Goal: Information Seeking & Learning: Learn about a topic

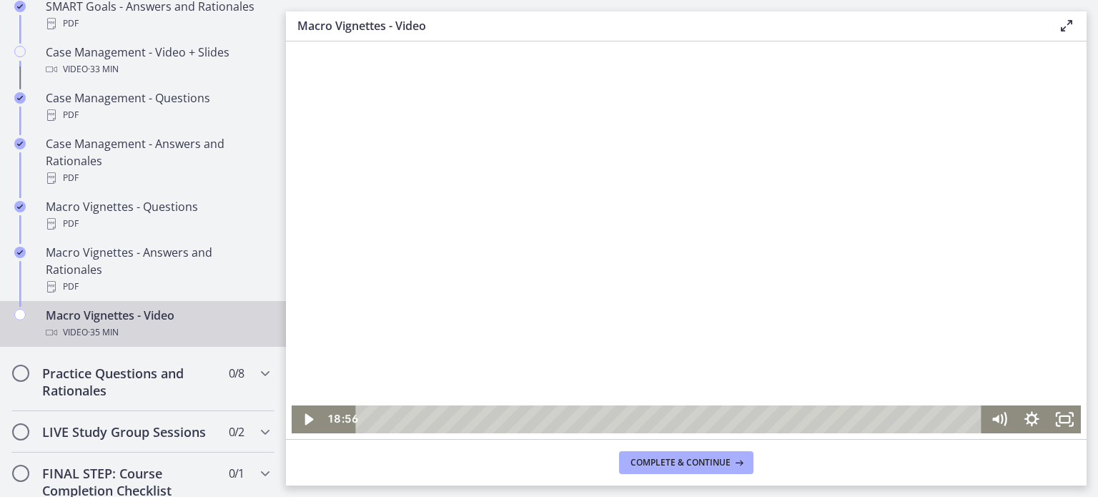
drag, startPoint x: 286, startPoint y: 41, endPoint x: 670, endPoint y: 202, distance: 416.1
click at [670, 202] on div at bounding box center [687, 238] width 790 height 389
click at [669, 205] on div at bounding box center [687, 238] width 790 height 389
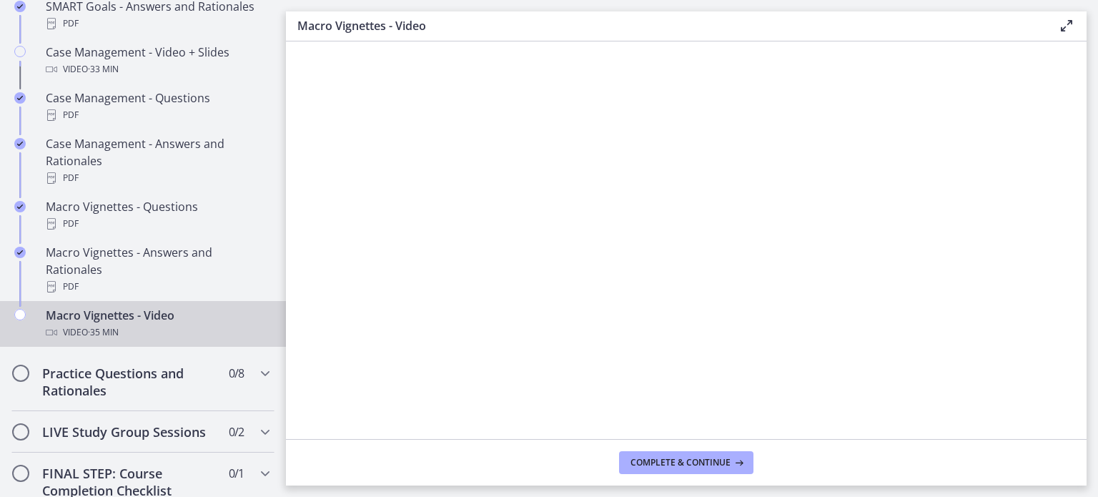
click at [669, 205] on div at bounding box center [687, 238] width 790 height 389
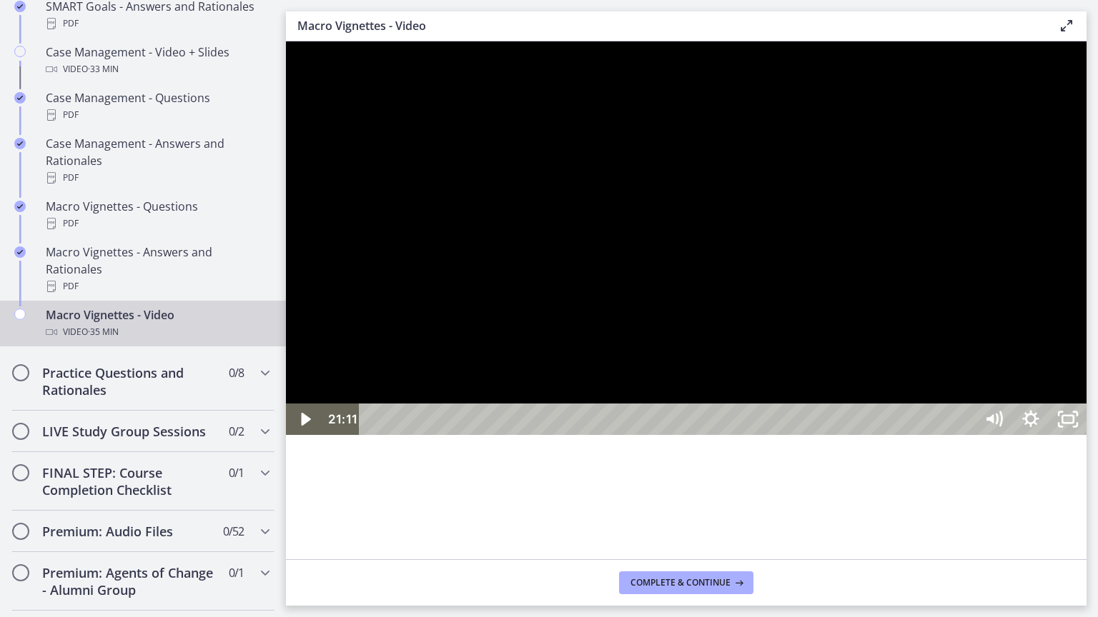
click at [896, 330] on div at bounding box center [686, 238] width 800 height 394
click at [855, 319] on div at bounding box center [686, 238] width 800 height 394
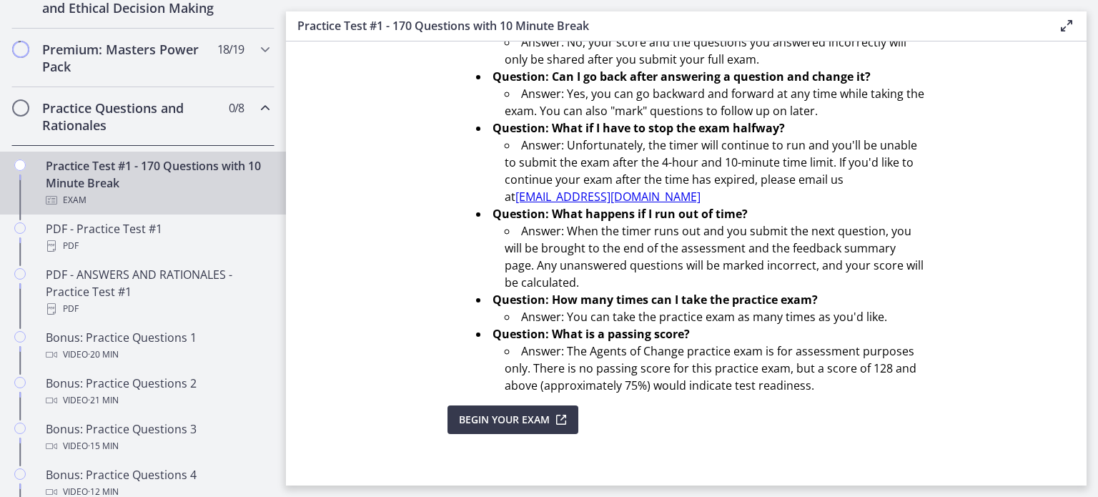
scroll to position [517, 0]
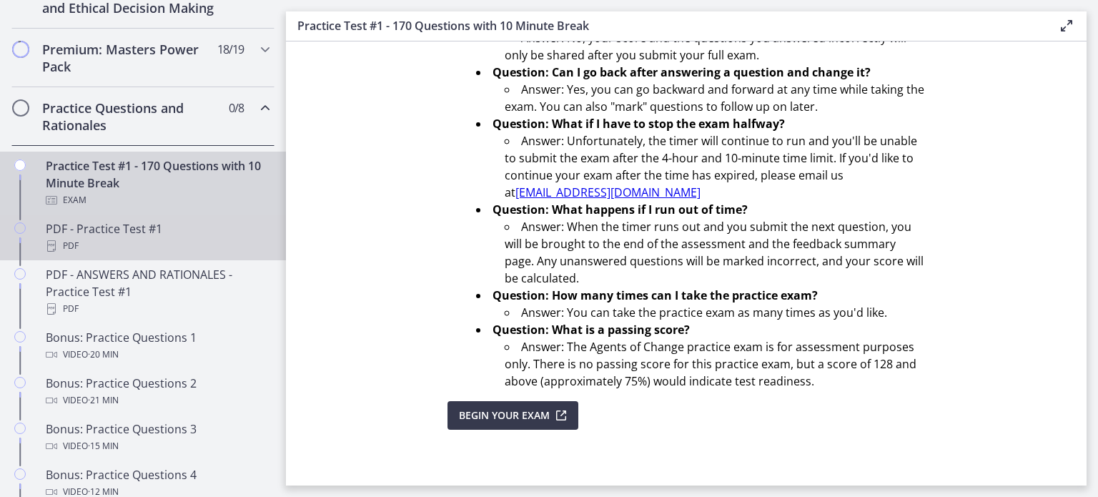
click at [141, 254] on div "PDF" at bounding box center [157, 245] width 223 height 17
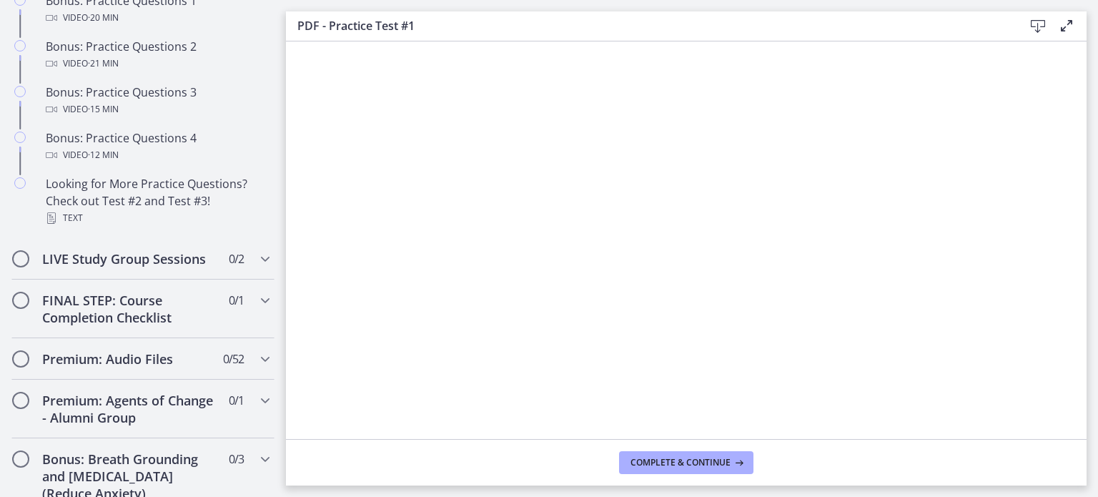
scroll to position [1072, 0]
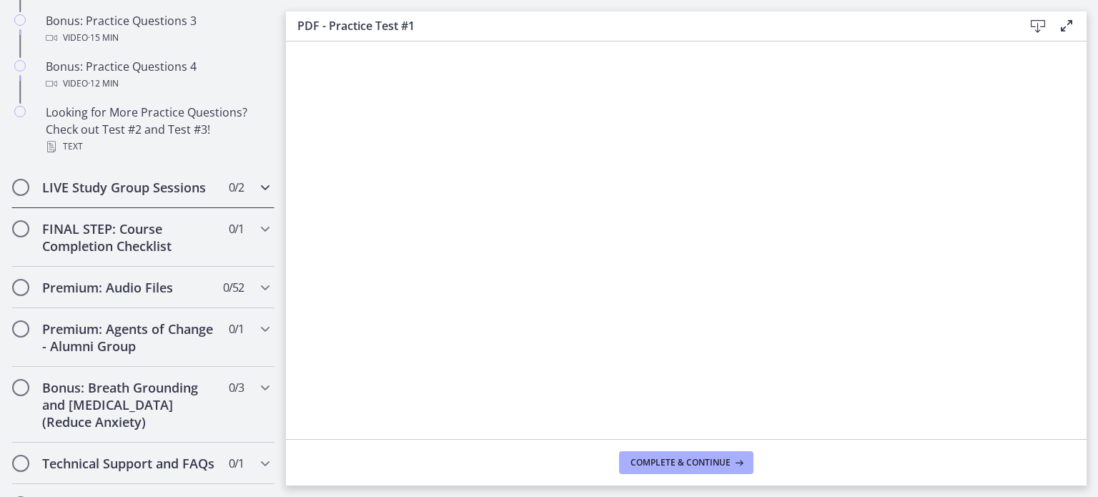
click at [100, 196] on h2 "LIVE Study Group Sessions" at bounding box center [129, 187] width 174 height 17
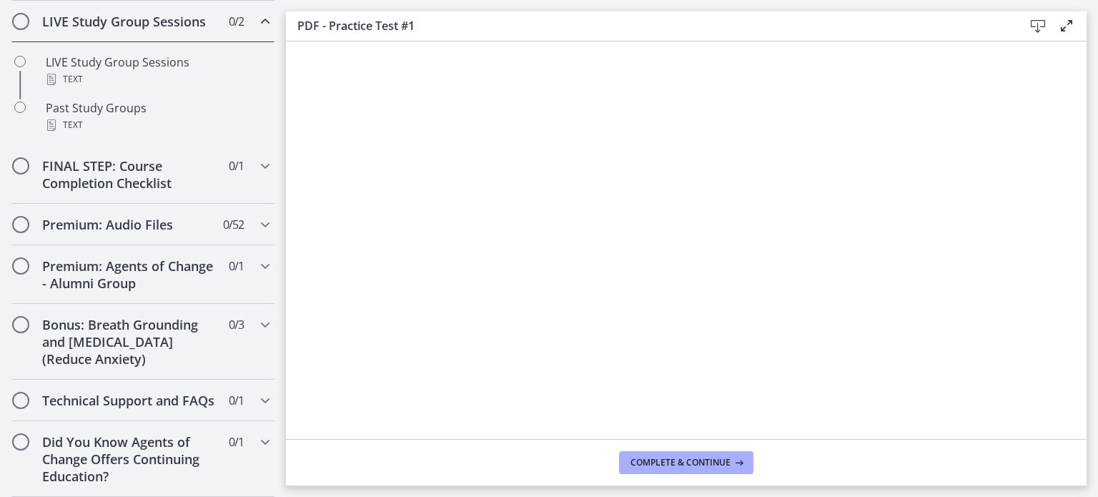
scroll to position [753, 0]
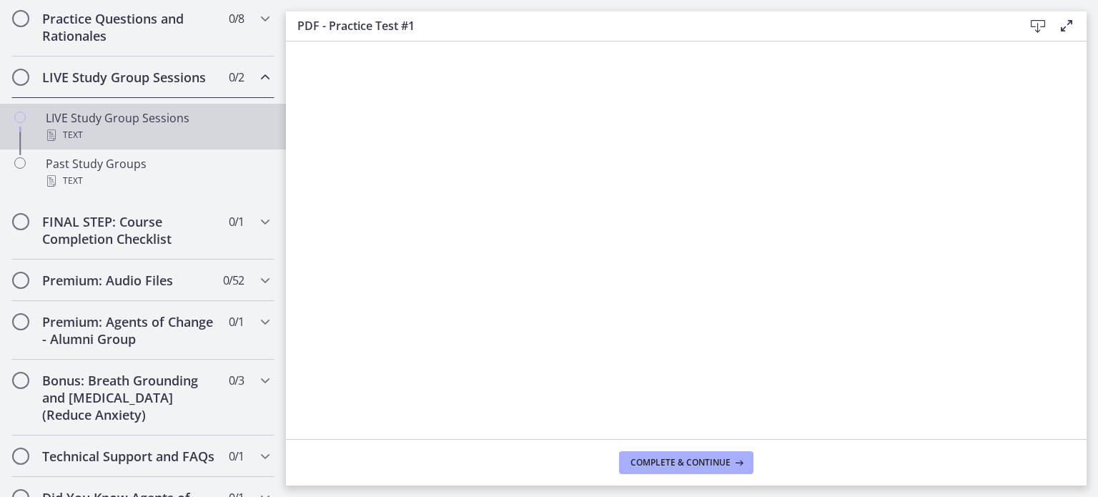
click at [99, 139] on div "LIVE Study Group Sessions Text" at bounding box center [157, 126] width 223 height 34
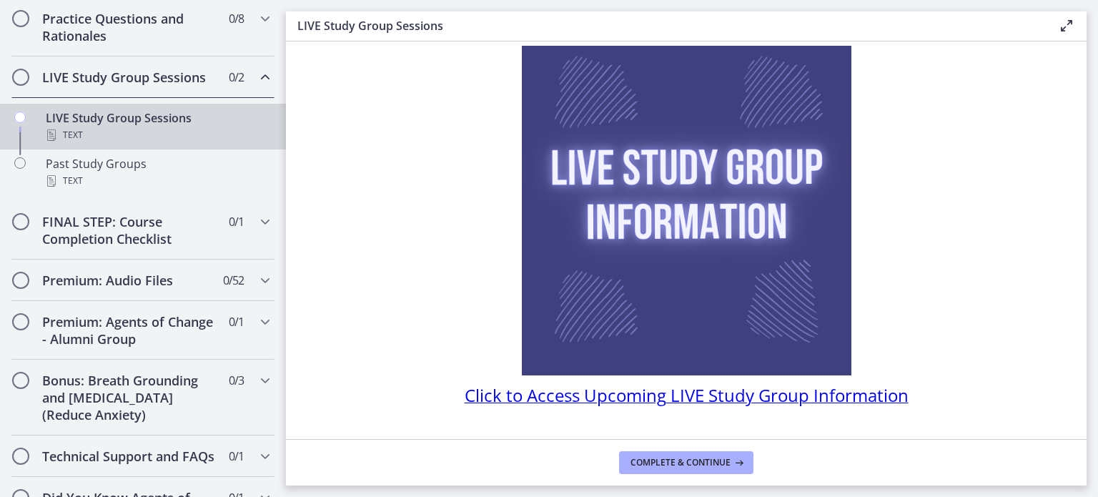
scroll to position [121, 0]
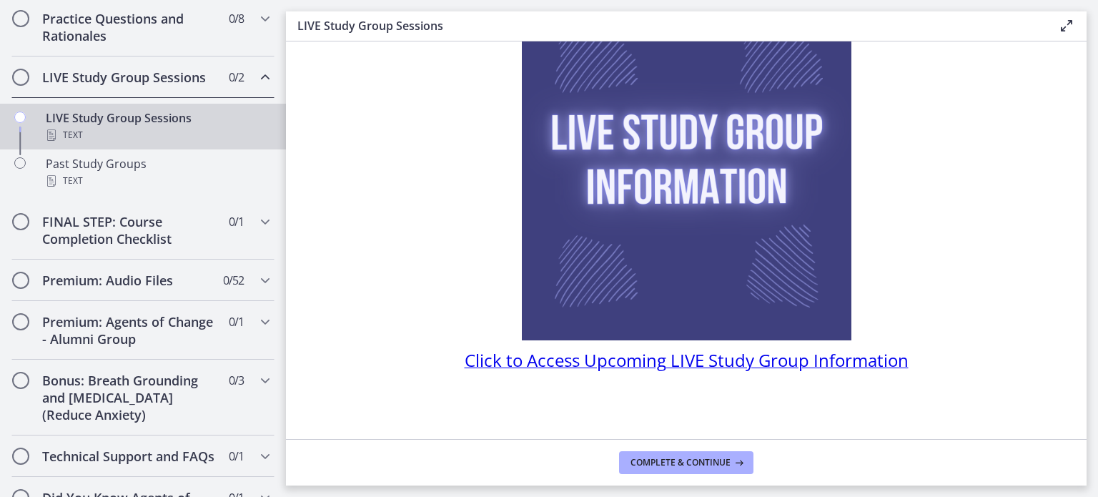
click at [587, 362] on span "Click to Access Upcoming LIVE Study Group Information" at bounding box center [686, 360] width 444 height 24
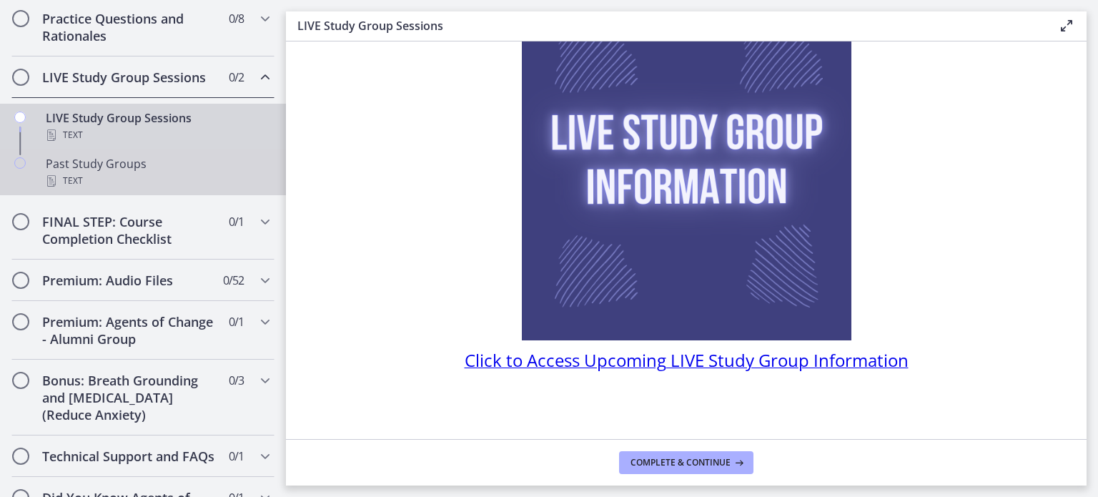
click at [137, 184] on div "Past Study Groups Text" at bounding box center [157, 172] width 223 height 34
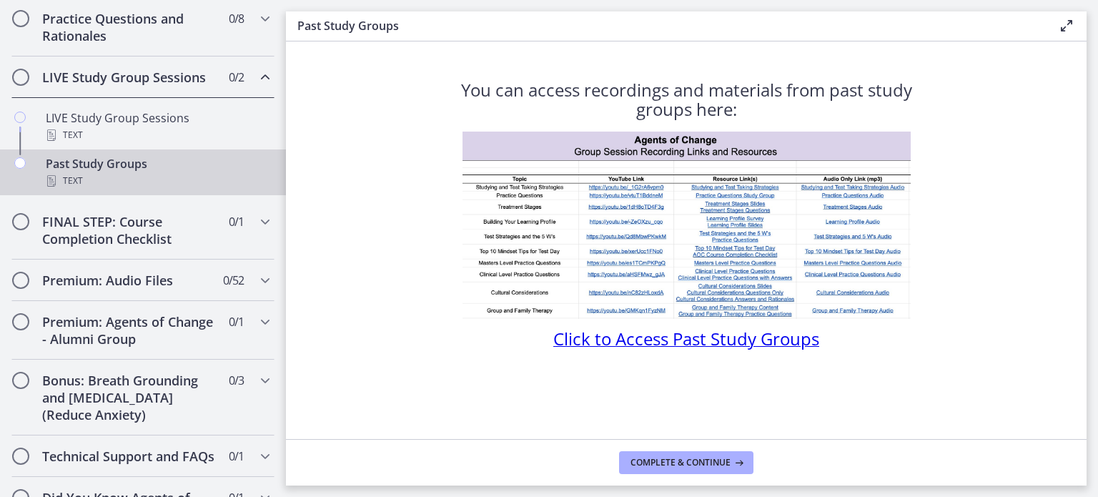
click at [664, 340] on span "Click to Access Past Study Groups" at bounding box center [686, 339] width 266 height 24
click at [149, 247] on h2 "FINAL STEP: Course Completion Checklist" at bounding box center [129, 230] width 174 height 34
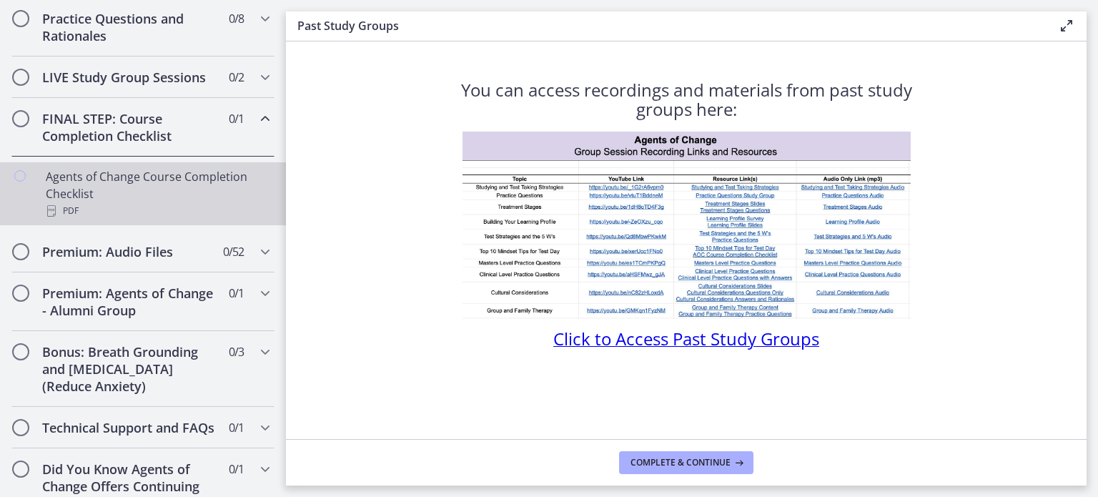
click at [139, 202] on div "Agents of Change Course Completion Checklist PDF" at bounding box center [157, 193] width 223 height 51
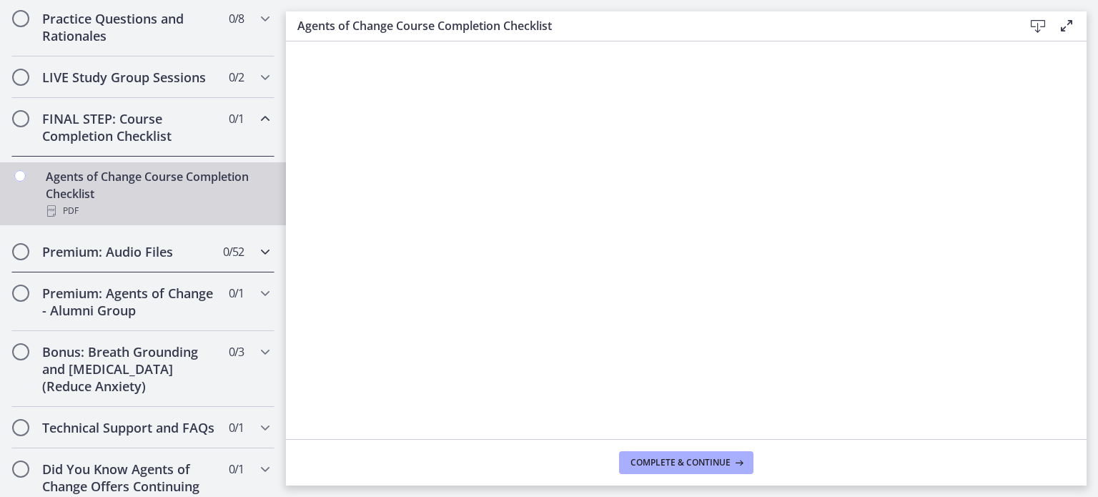
click at [169, 260] on h2 "Premium: Audio Files" at bounding box center [129, 251] width 174 height 17
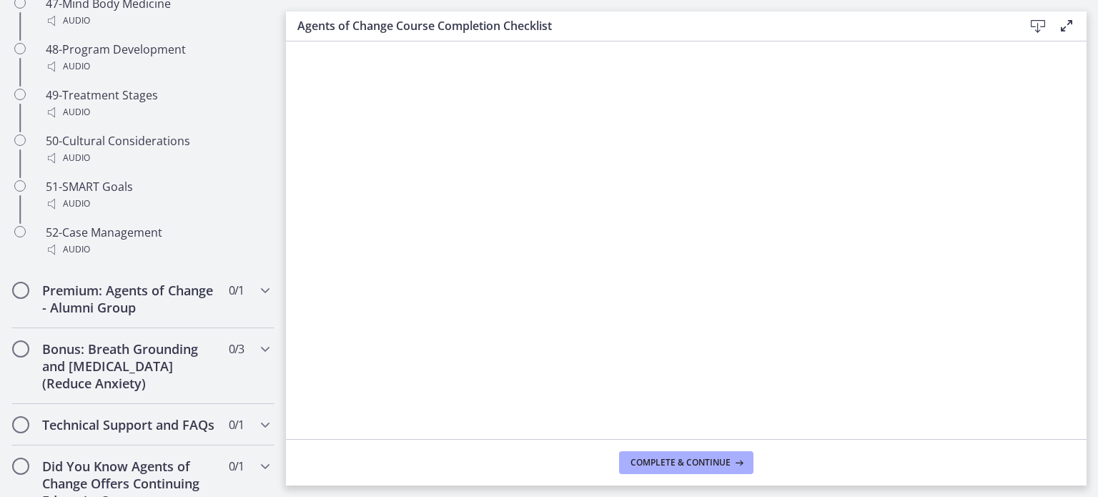
scroll to position [3144, 0]
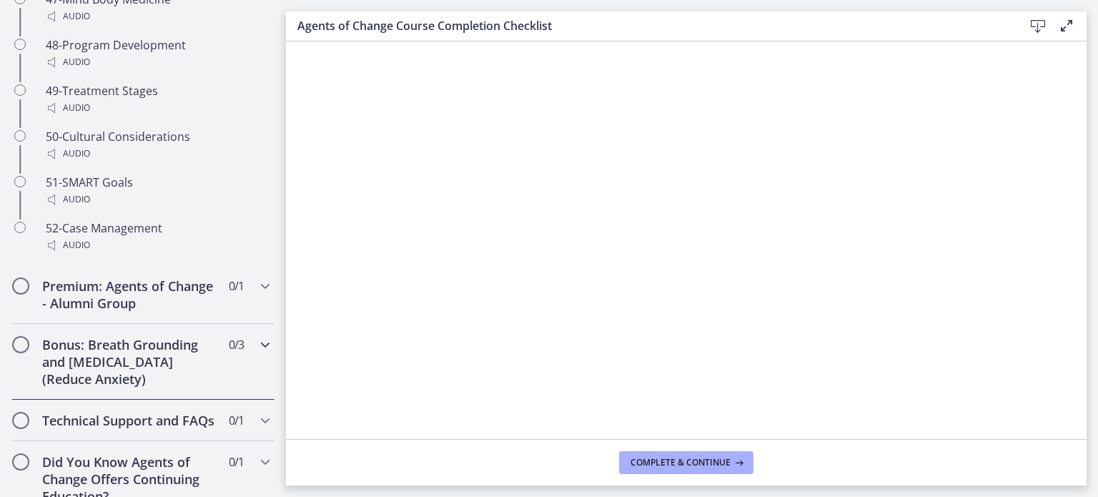
click at [150, 372] on h2 "Bonus: Breath Grounding and [MEDICAL_DATA] (Reduce Anxiety)" at bounding box center [129, 361] width 174 height 51
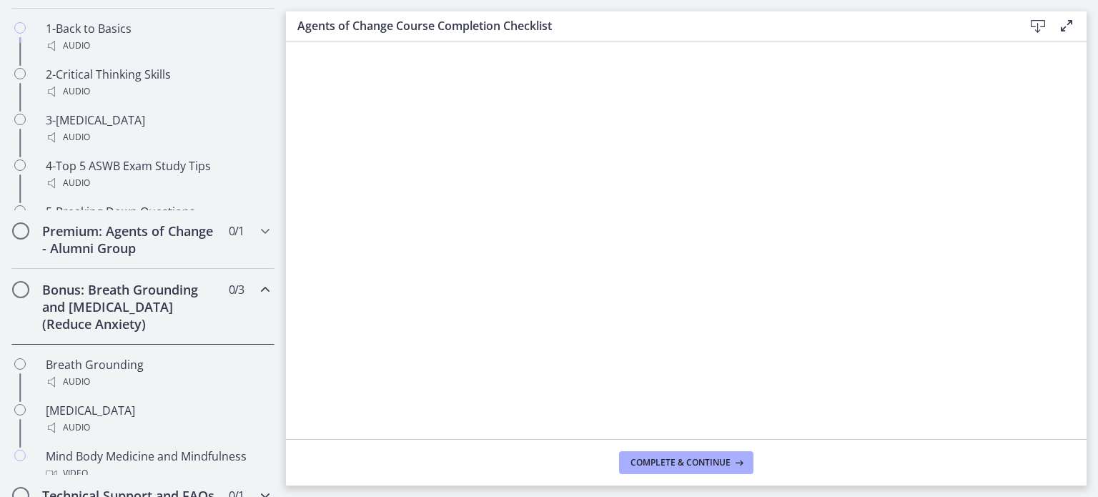
scroll to position [884, 0]
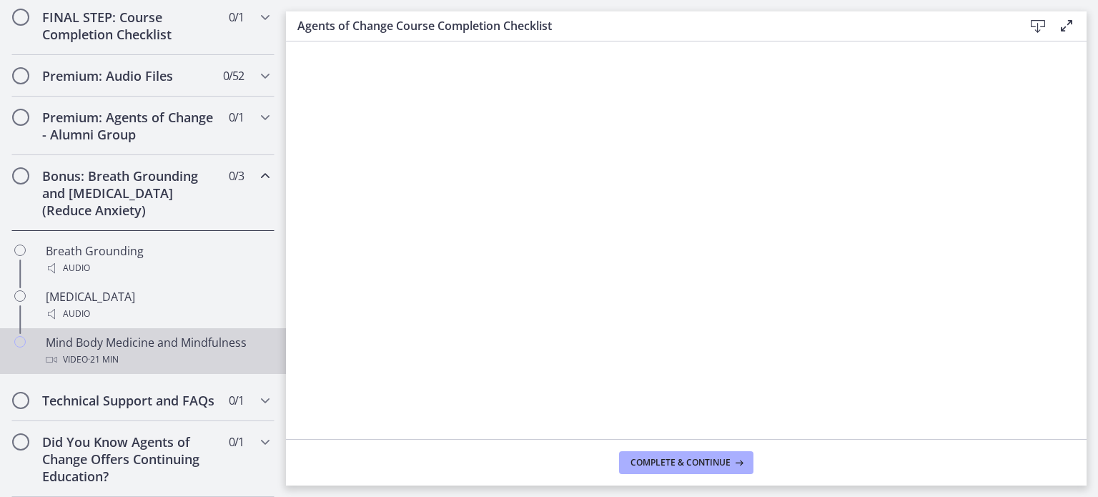
click at [116, 351] on span "· 21 min" at bounding box center [103, 359] width 31 height 17
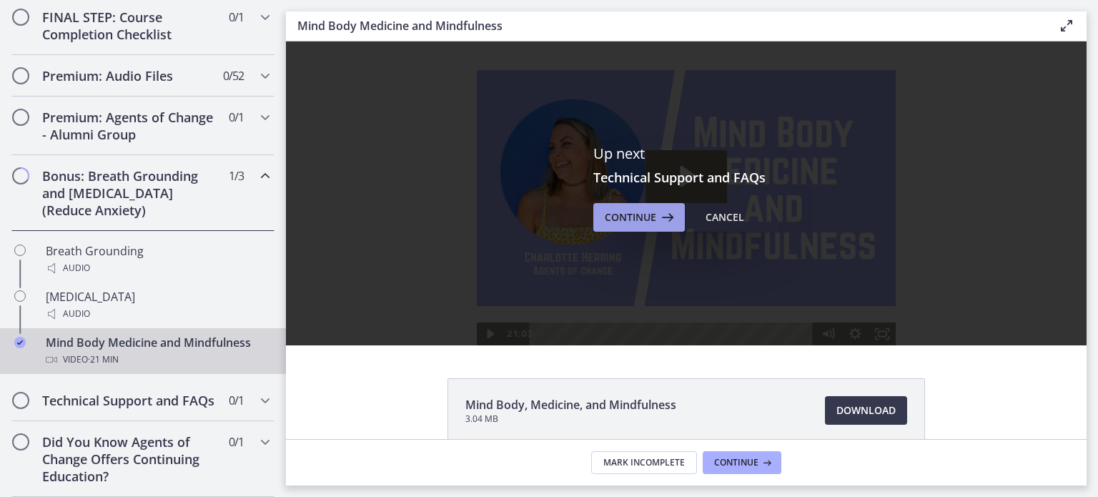
click at [629, 211] on span "Continue" at bounding box center [630, 217] width 51 height 17
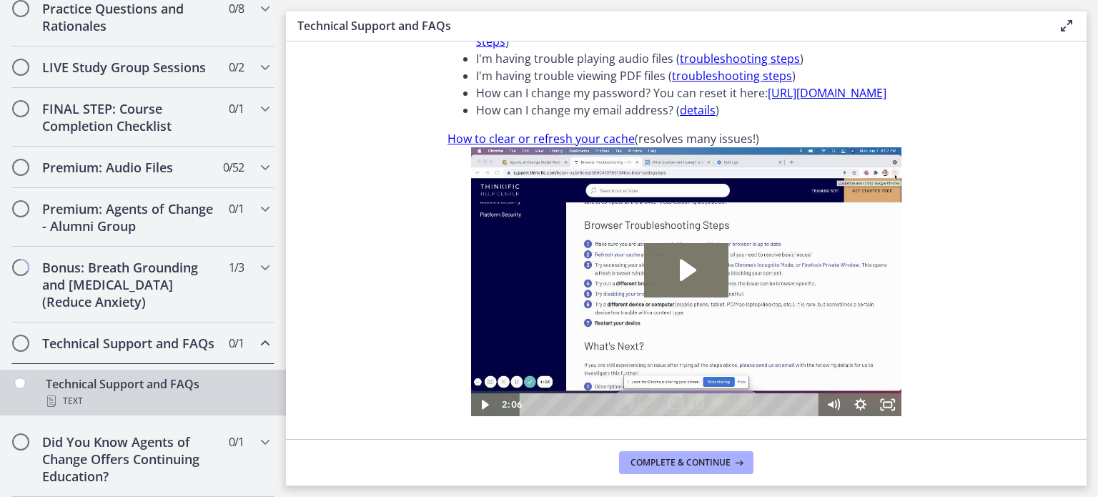
scroll to position [143, 0]
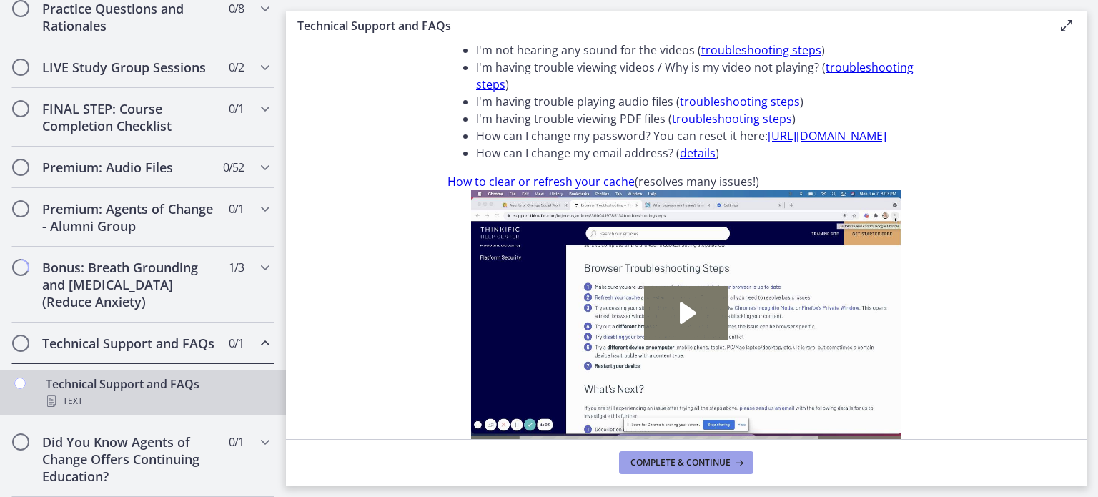
click at [646, 464] on span "Complete & continue" at bounding box center [680, 462] width 100 height 11
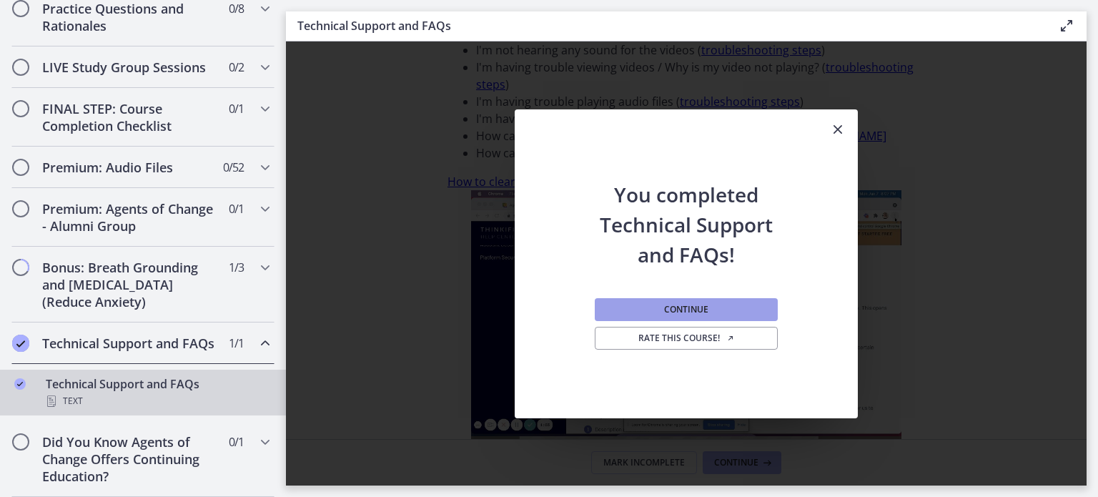
click at [615, 312] on button "Continue" at bounding box center [686, 309] width 183 height 23
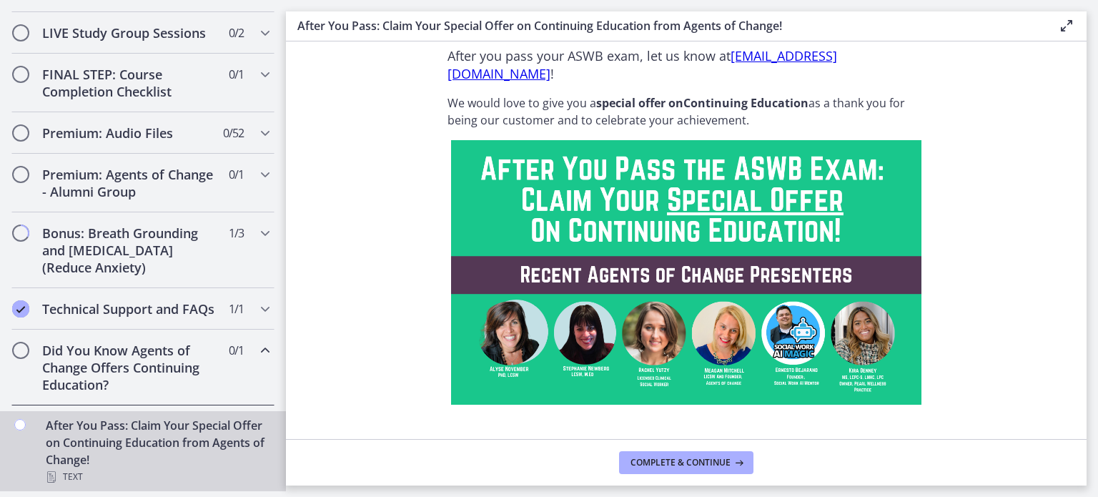
scroll to position [68, 0]
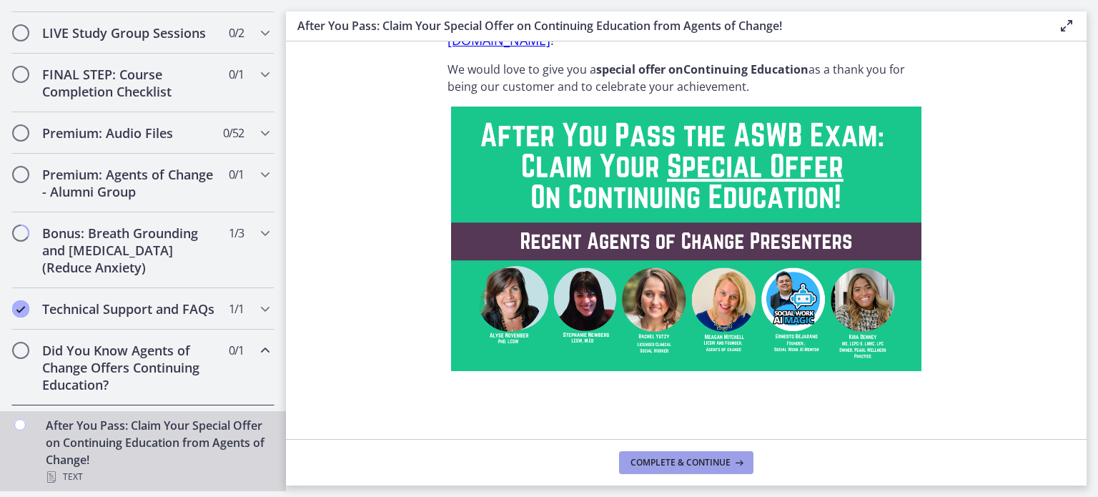
click at [651, 462] on span "Complete & continue" at bounding box center [680, 462] width 100 height 11
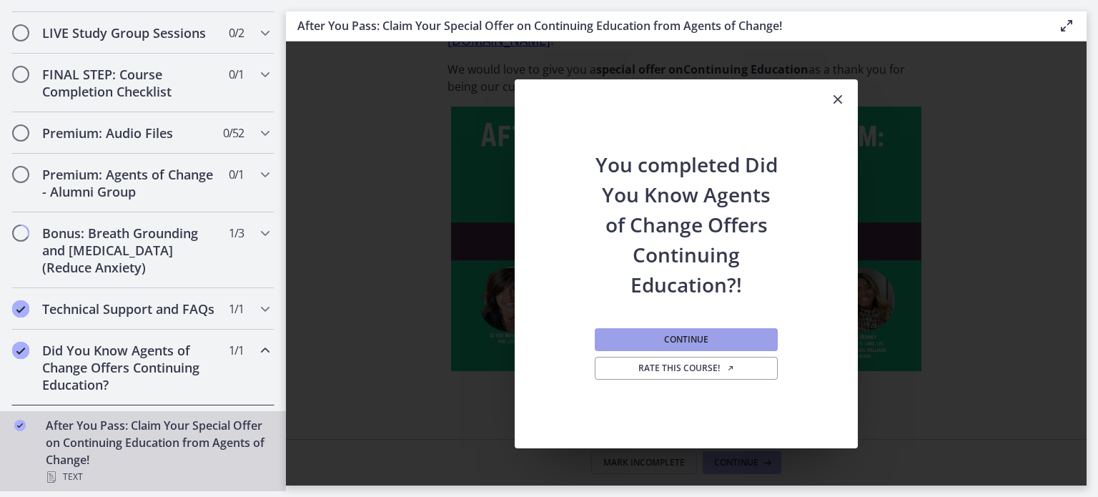
click at [681, 339] on span "Continue" at bounding box center [686, 339] width 44 height 11
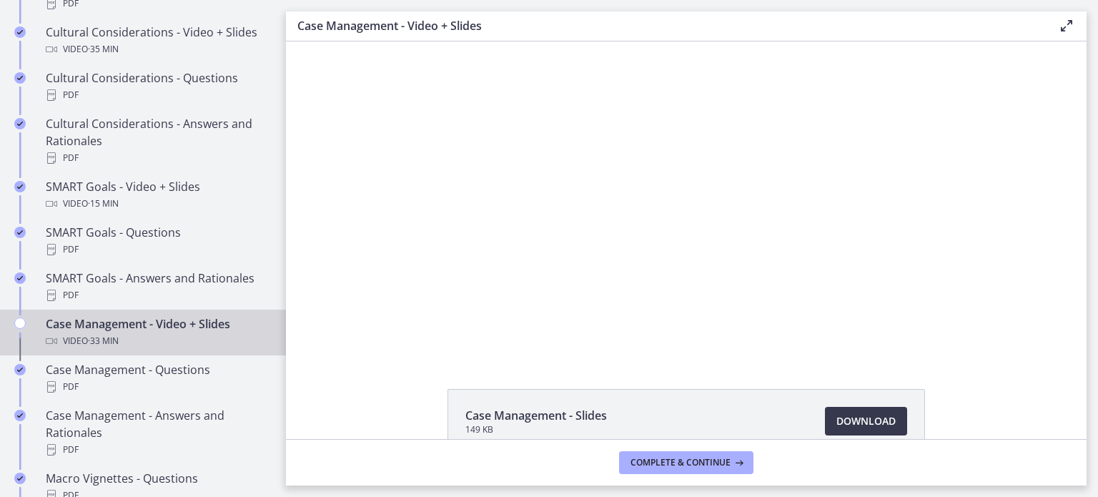
scroll to position [1058, 0]
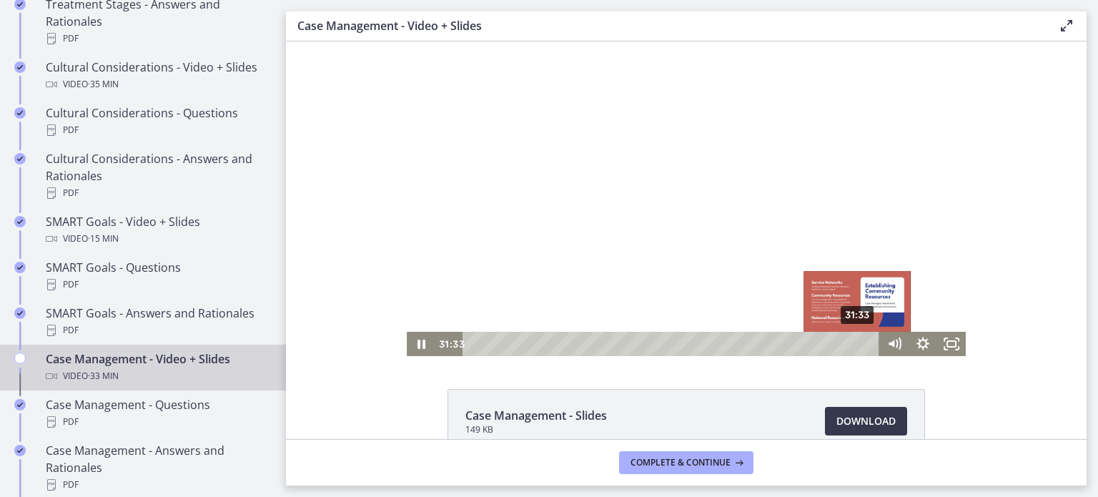
click at [853, 345] on div "31:33" at bounding box center [672, 344] width 399 height 24
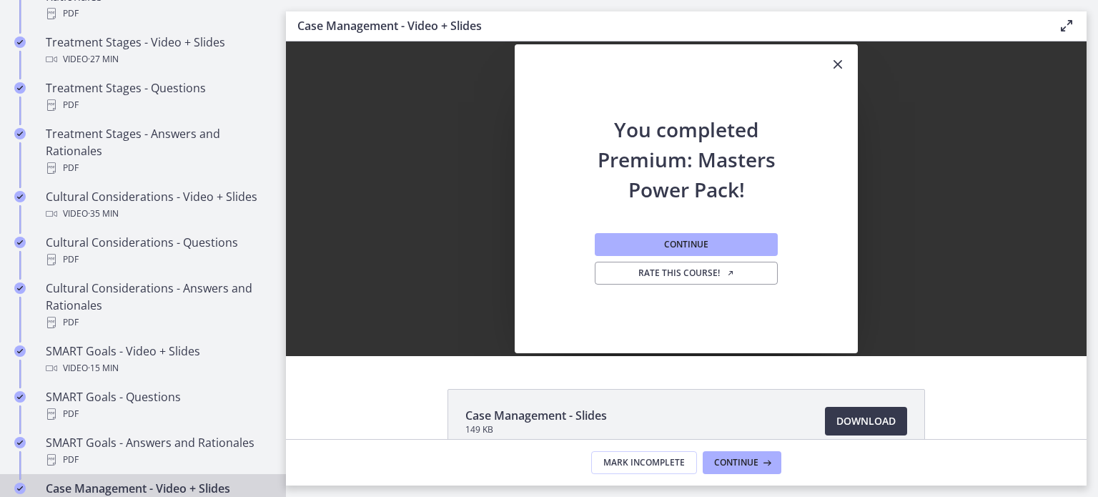
scroll to position [0, 0]
click at [671, 249] on span "Continue" at bounding box center [686, 244] width 44 height 11
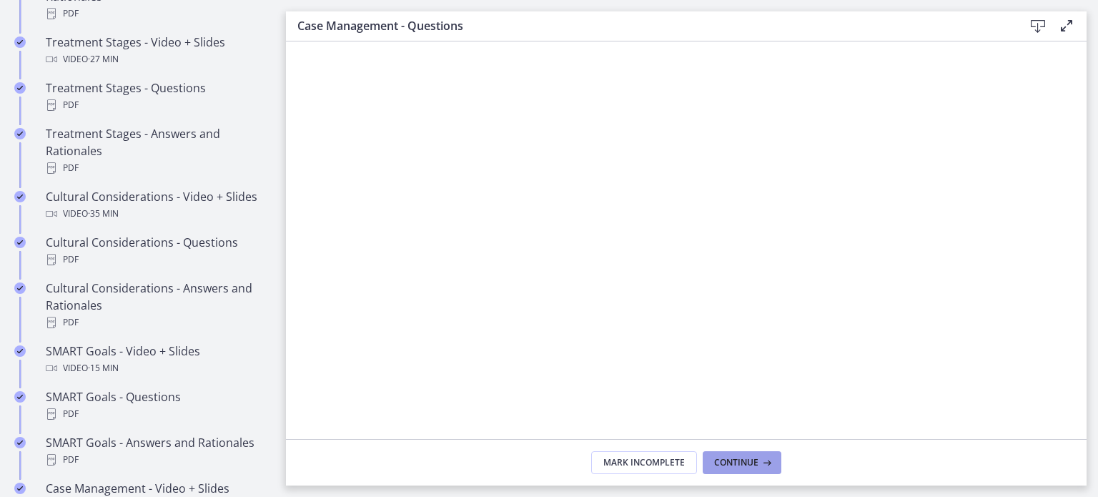
click at [743, 462] on span "Continue" at bounding box center [736, 462] width 44 height 11
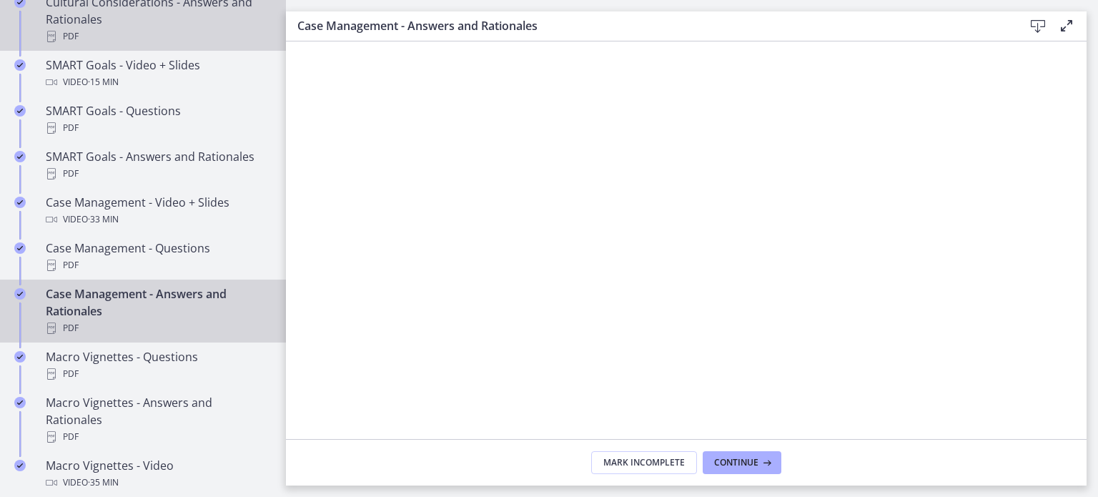
scroll to position [1286, 0]
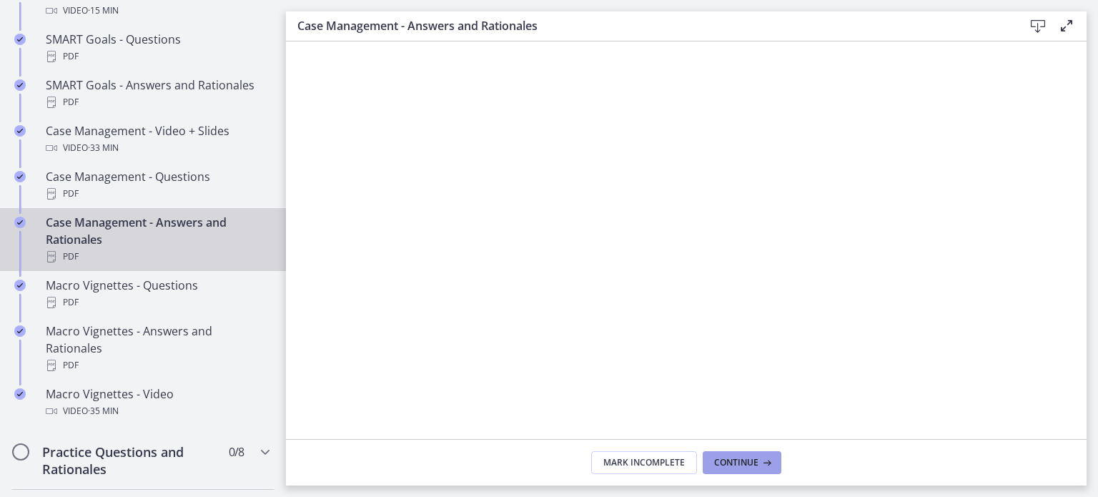
click at [749, 466] on span "Continue" at bounding box center [736, 462] width 44 height 11
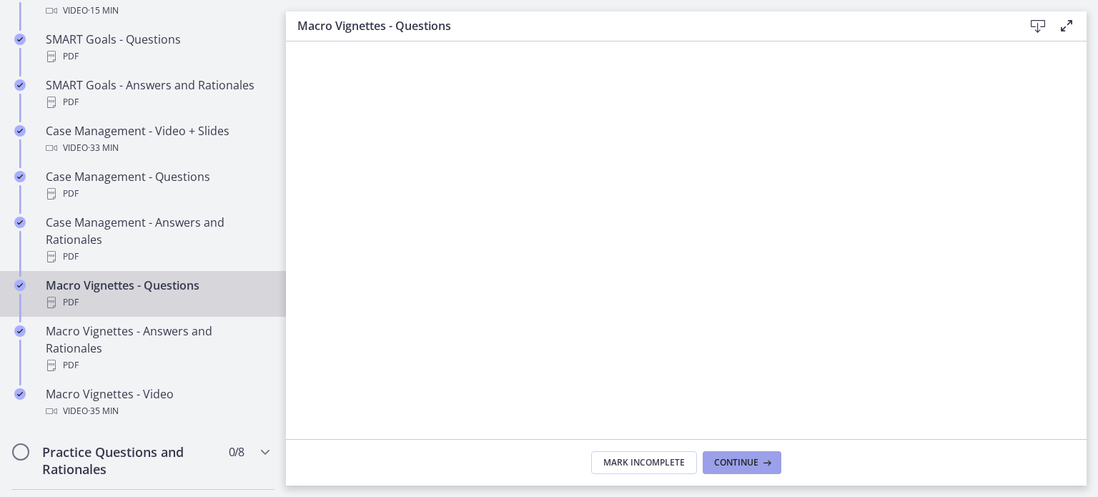
click at [736, 456] on button "Continue" at bounding box center [741, 462] width 79 height 23
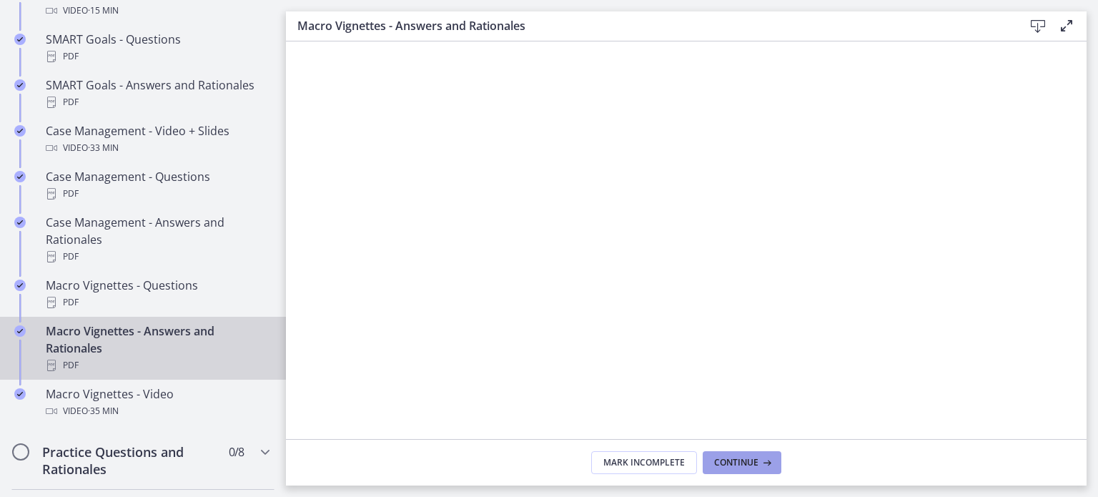
click at [736, 456] on button "Continue" at bounding box center [741, 462] width 79 height 23
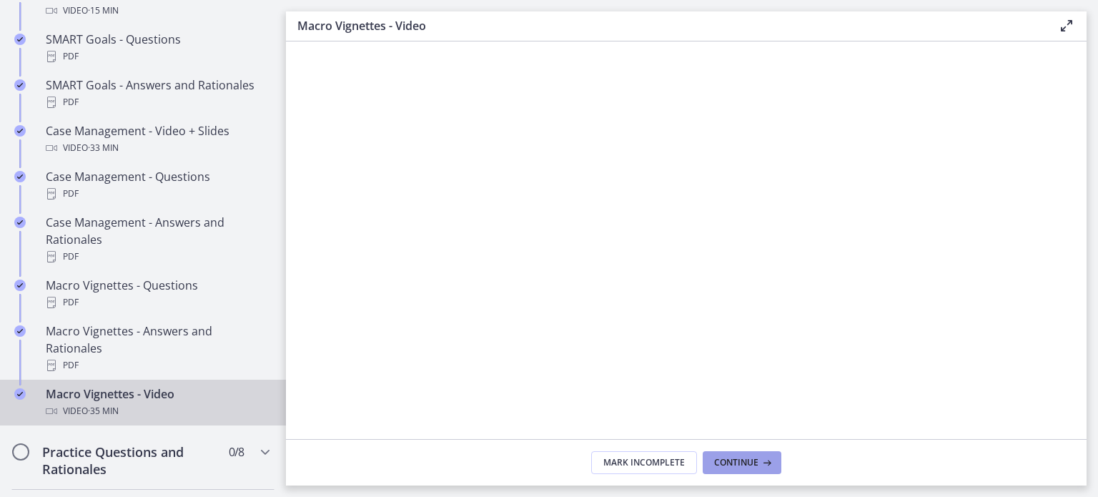
click at [720, 458] on span "Continue" at bounding box center [736, 462] width 44 height 11
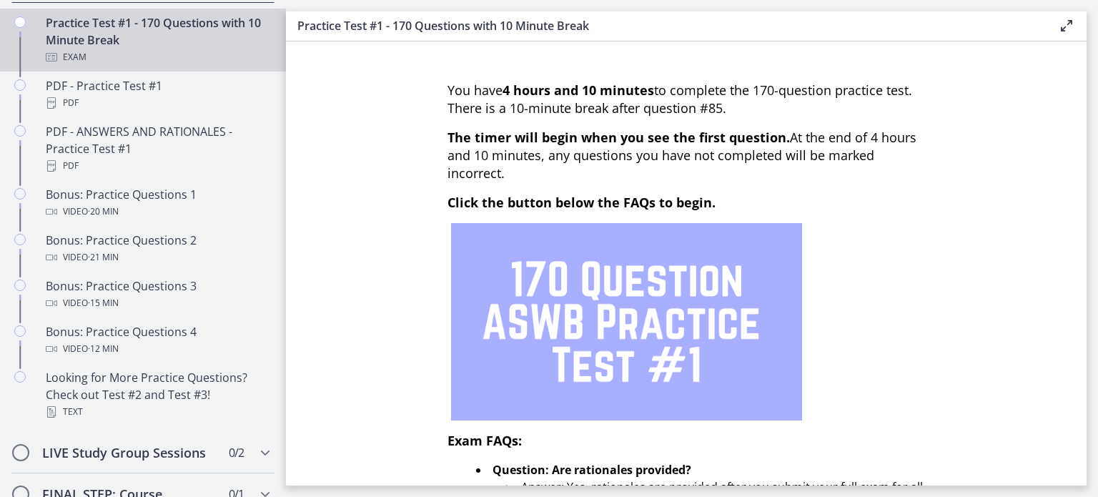
scroll to position [950, 0]
